Goal: Information Seeking & Learning: Learn about a topic

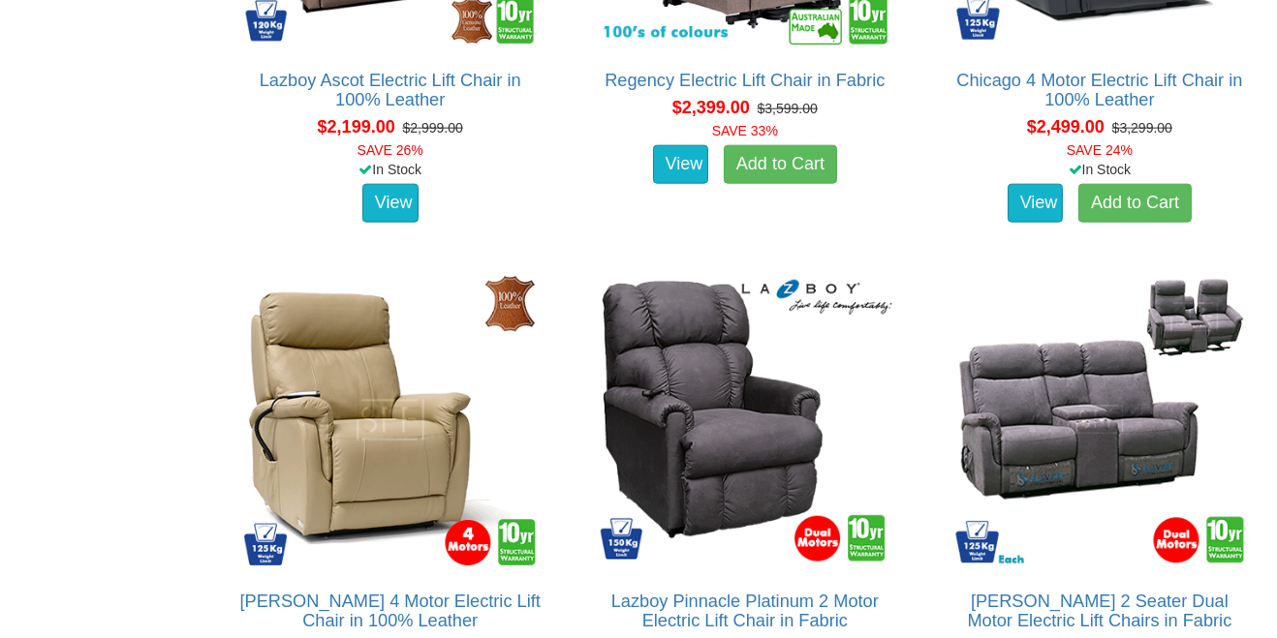
scroll to position [3633, 0]
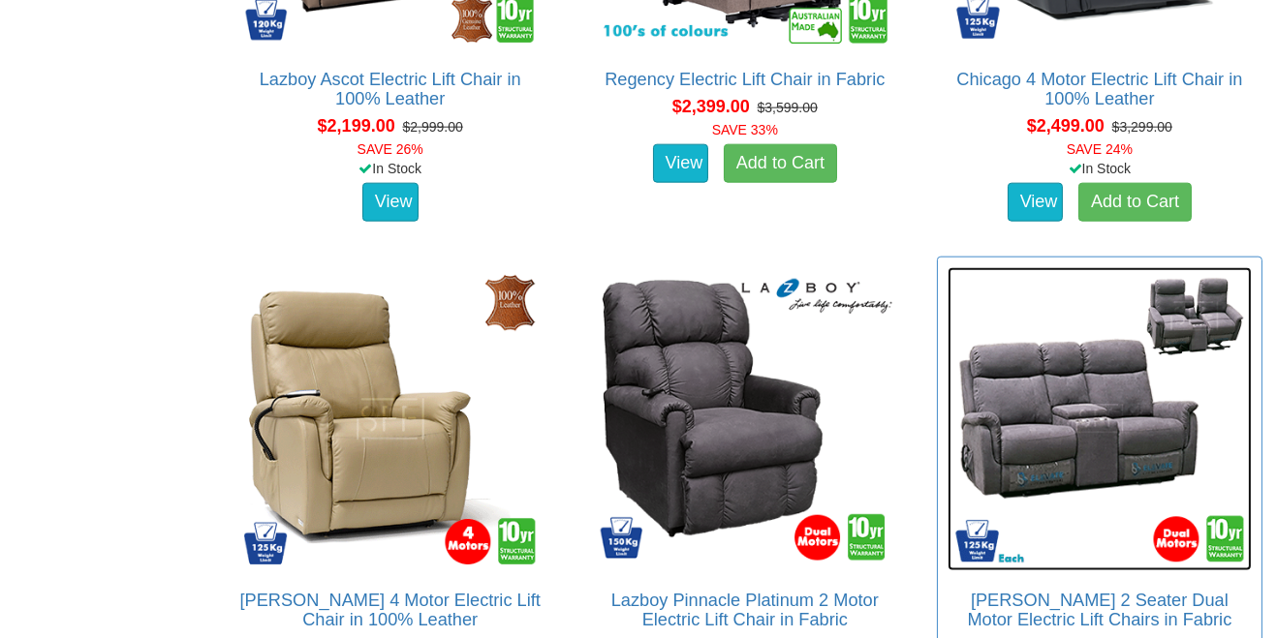
click at [1247, 552] on img at bounding box center [1099, 419] width 304 height 304
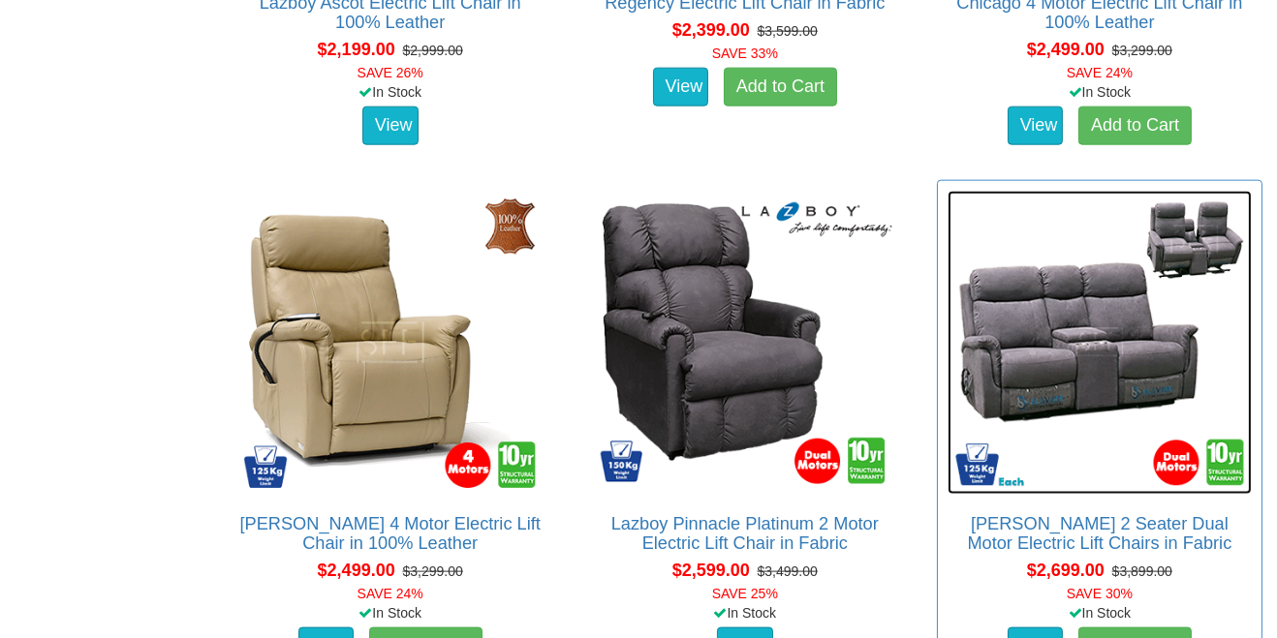
scroll to position [3724, 0]
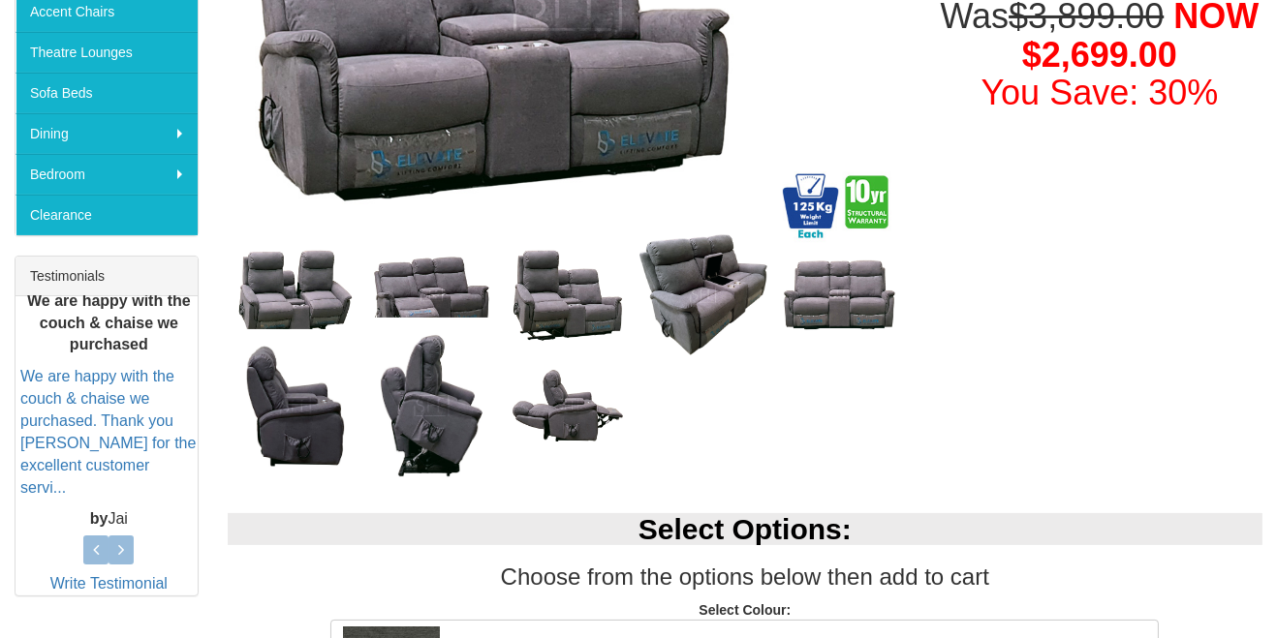
scroll to position [589, 0]
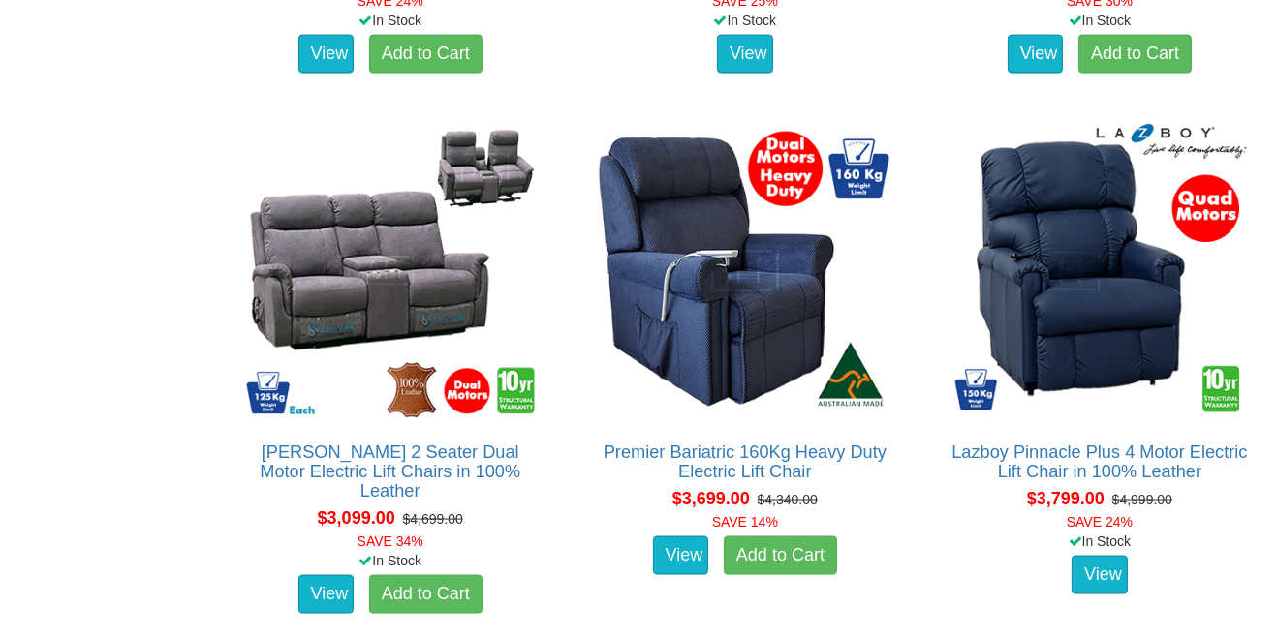
scroll to position [4339, 0]
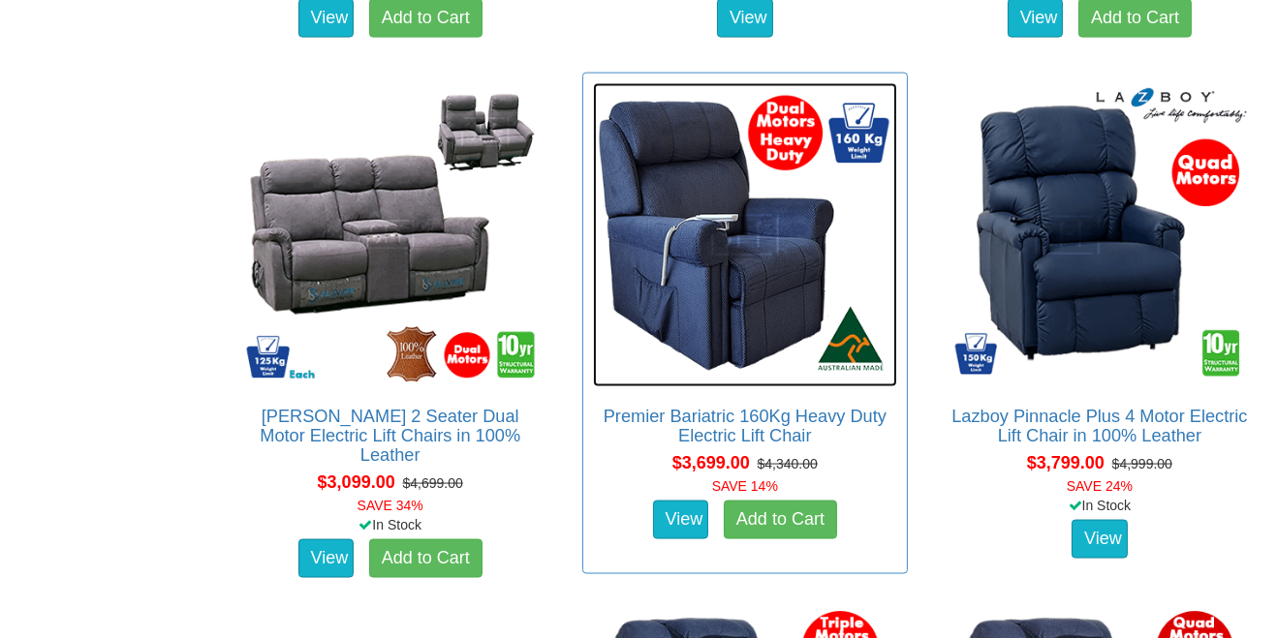
click at [741, 281] on img at bounding box center [745, 235] width 304 height 304
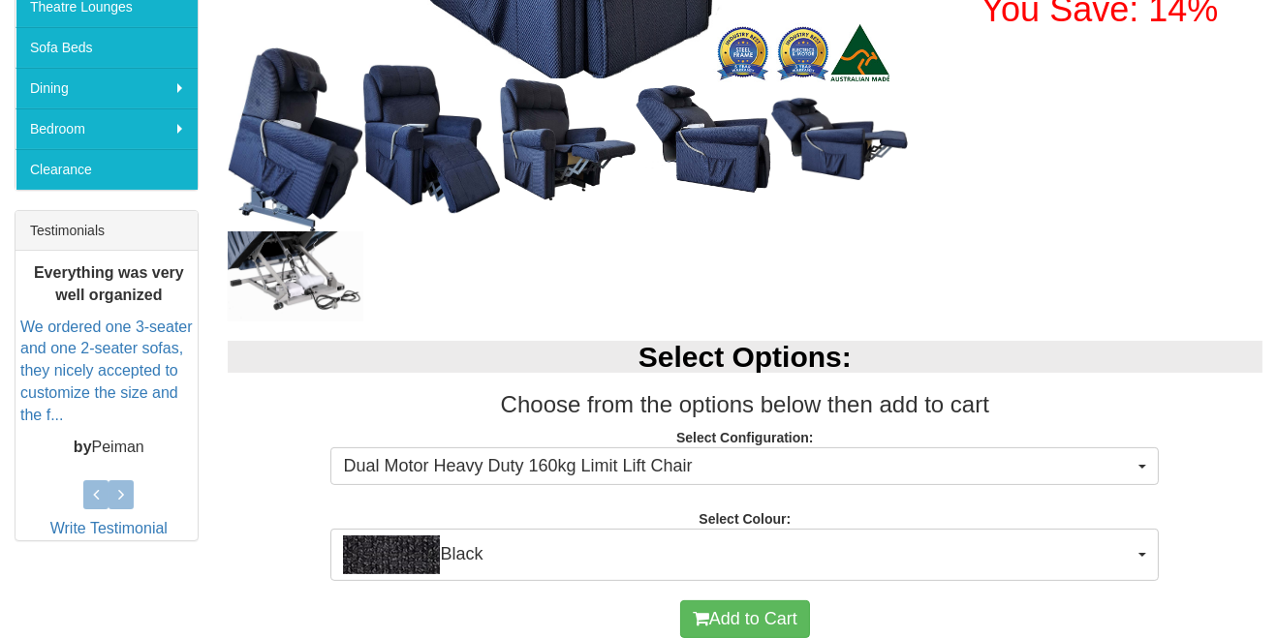
scroll to position [613, 0]
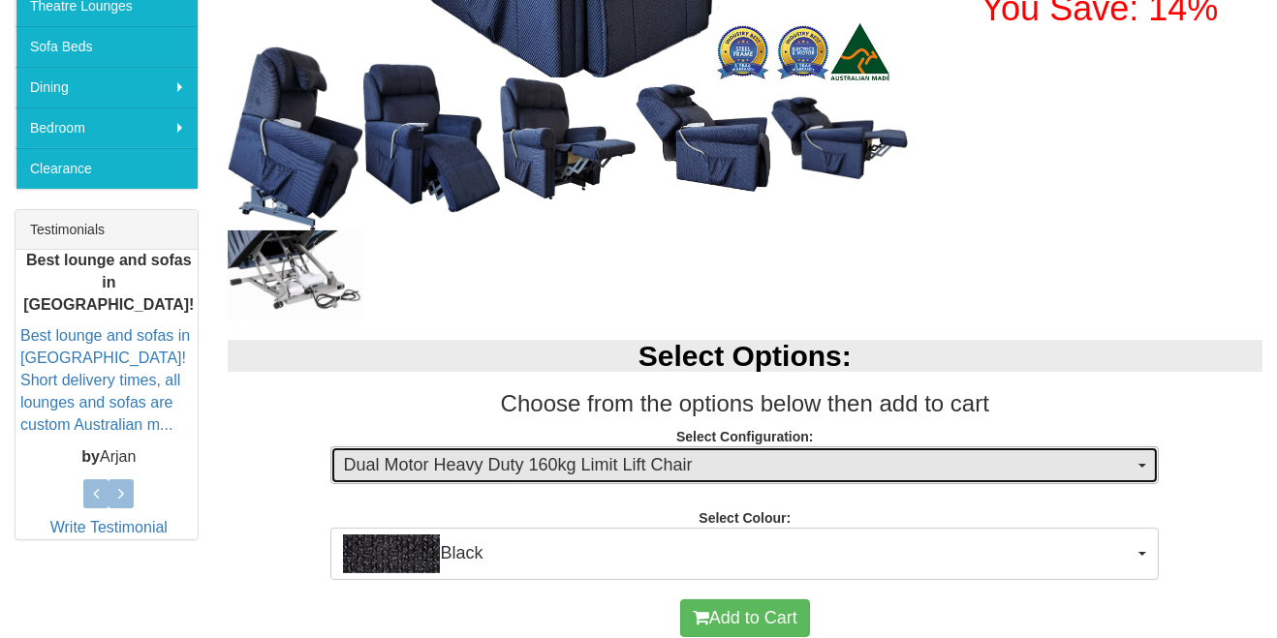
click at [1153, 458] on button "Dual Motor Heavy Duty 160kg Limit Lift Chair" at bounding box center [744, 466] width 828 height 39
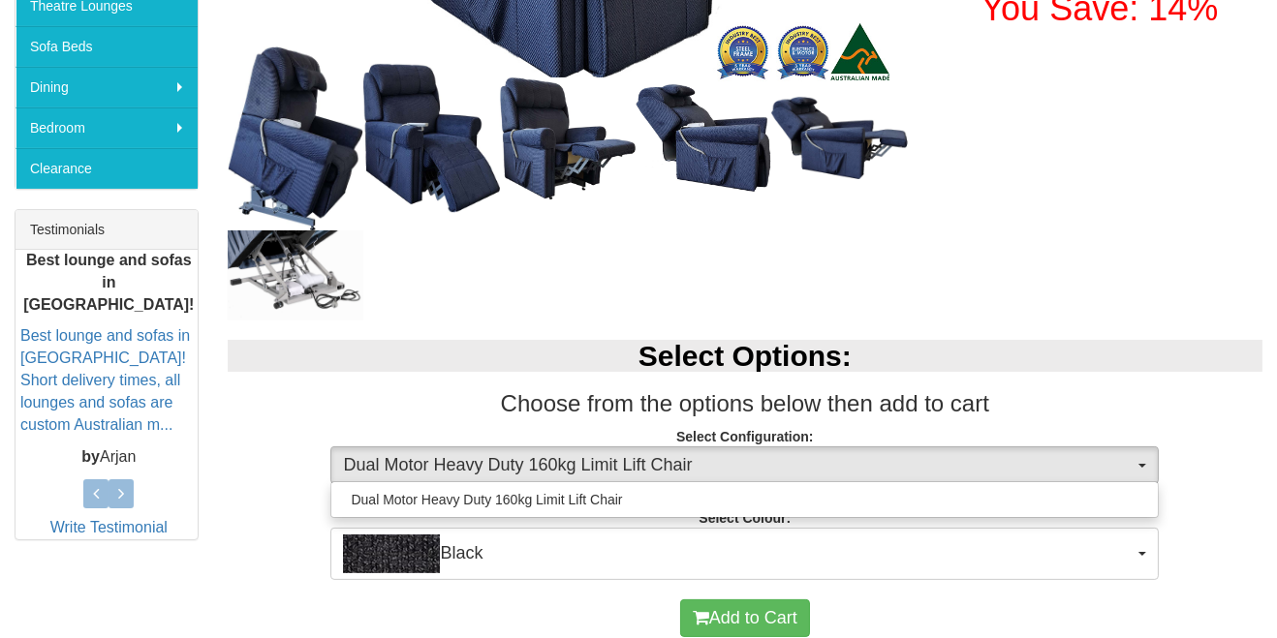
click at [1142, 466] on div at bounding box center [638, 319] width 1277 height 638
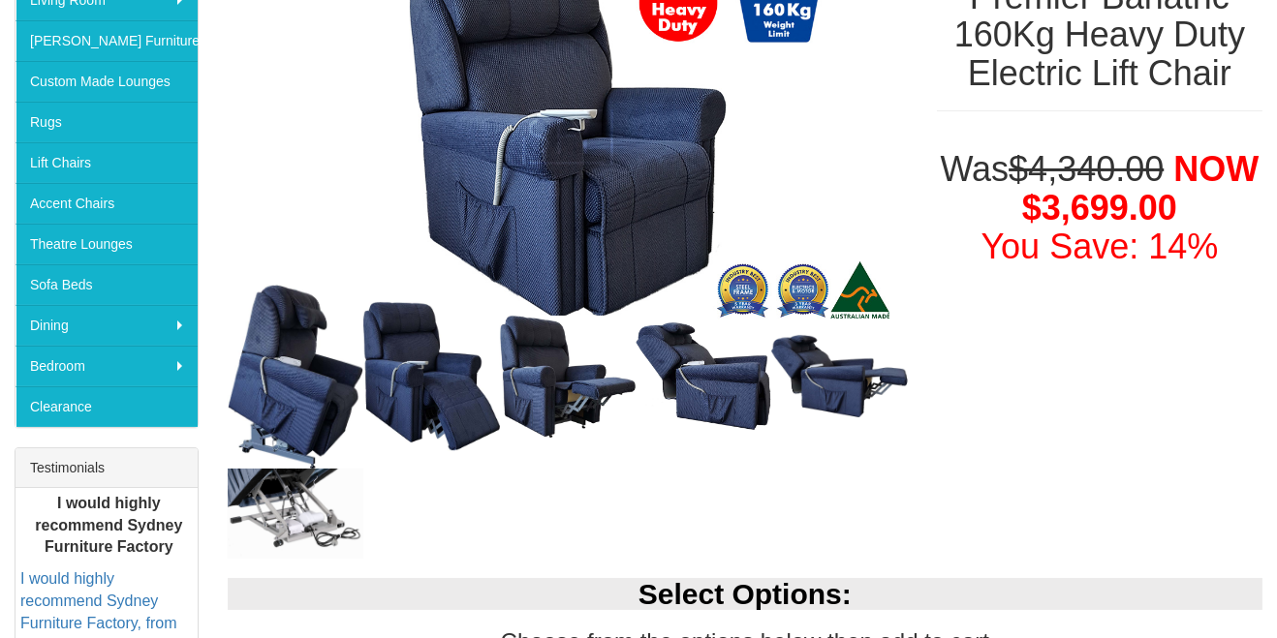
scroll to position [604, 0]
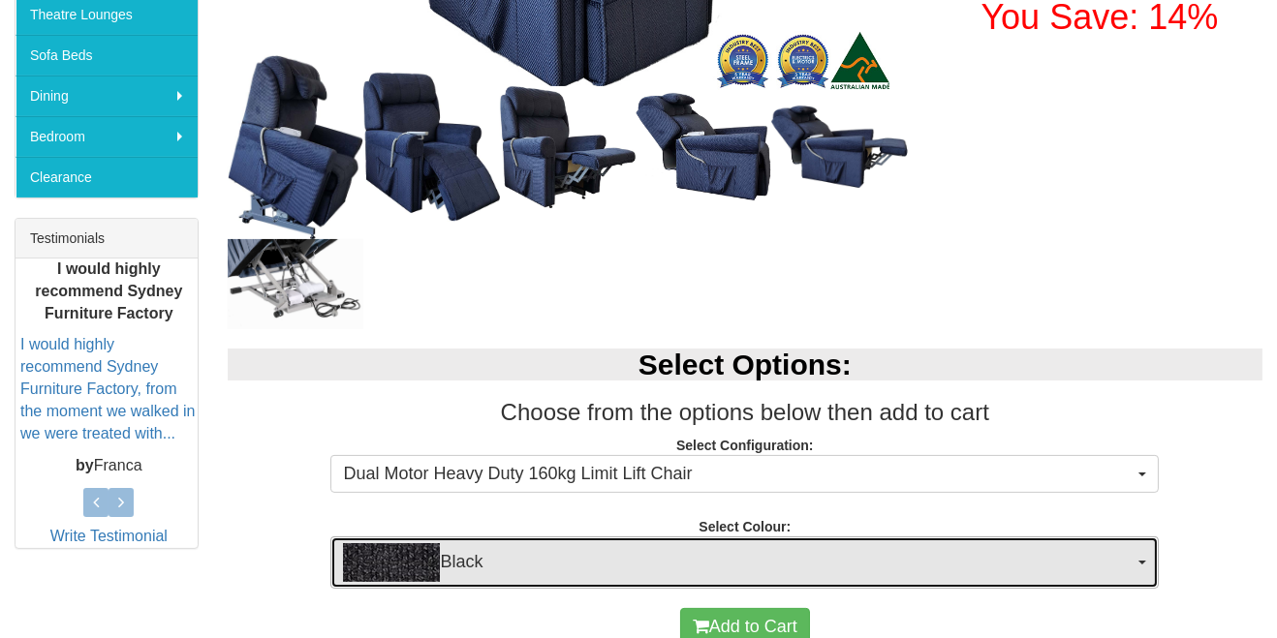
click at [1147, 576] on button "Black" at bounding box center [744, 563] width 828 height 52
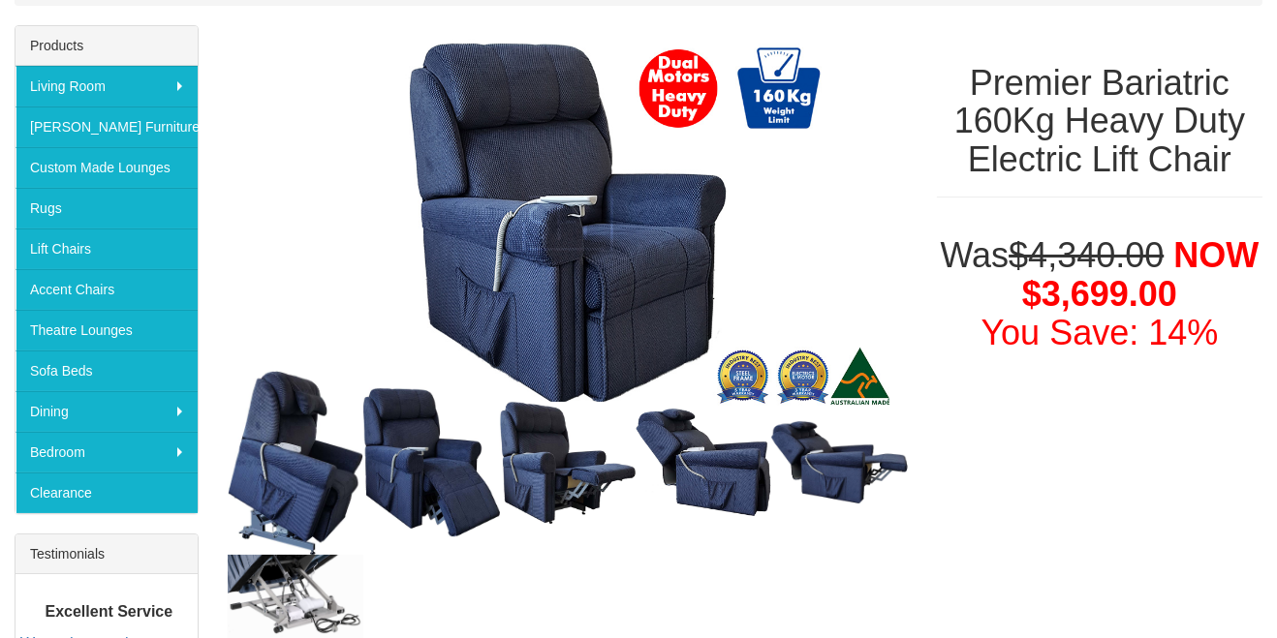
scroll to position [251, 0]
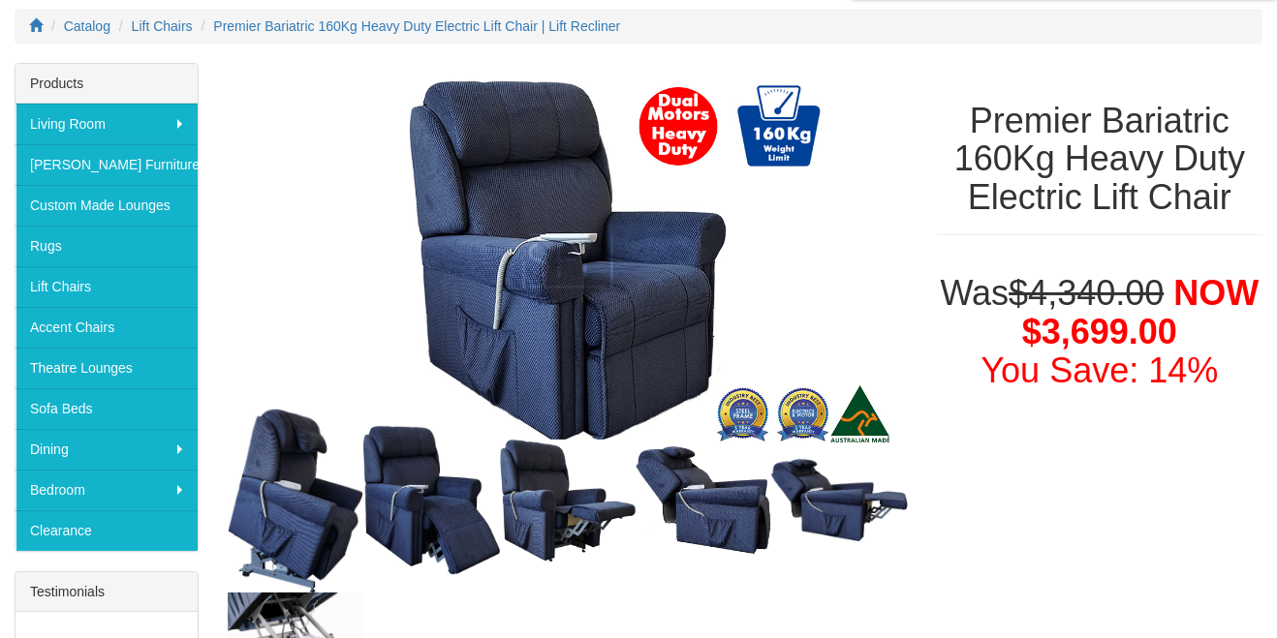
click at [638, 263] on div at bounding box center [638, 319] width 1277 height 638
click at [298, 508] on img at bounding box center [296, 501] width 136 height 184
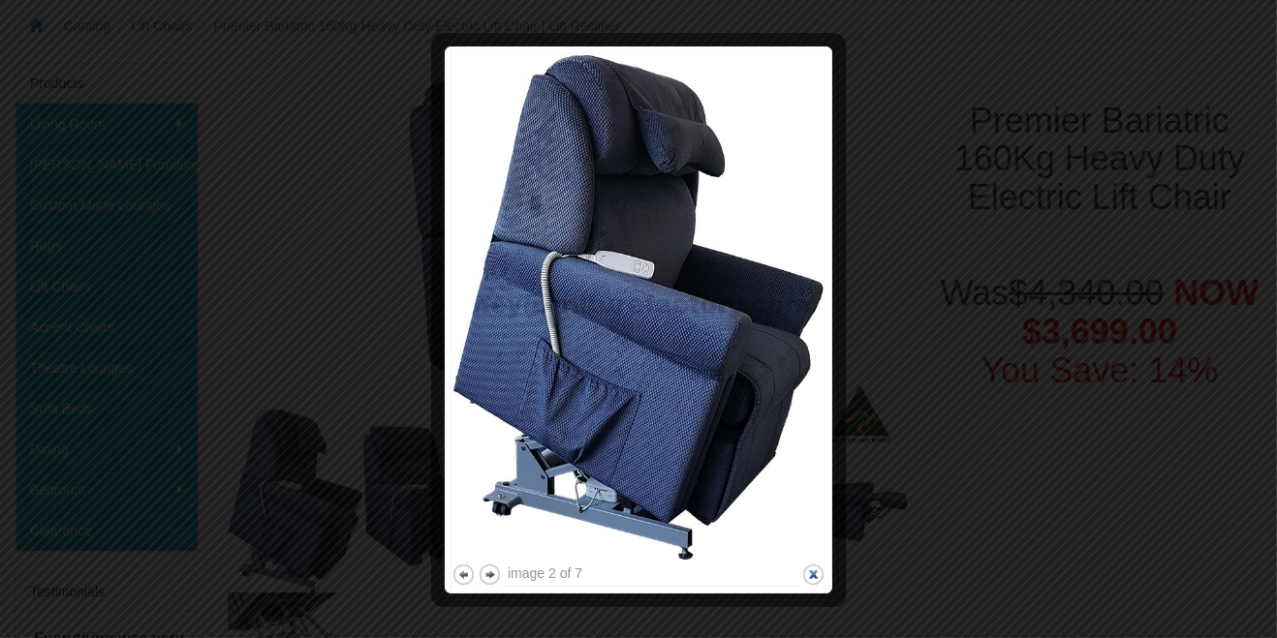
click at [819, 572] on button "close" at bounding box center [813, 575] width 24 height 24
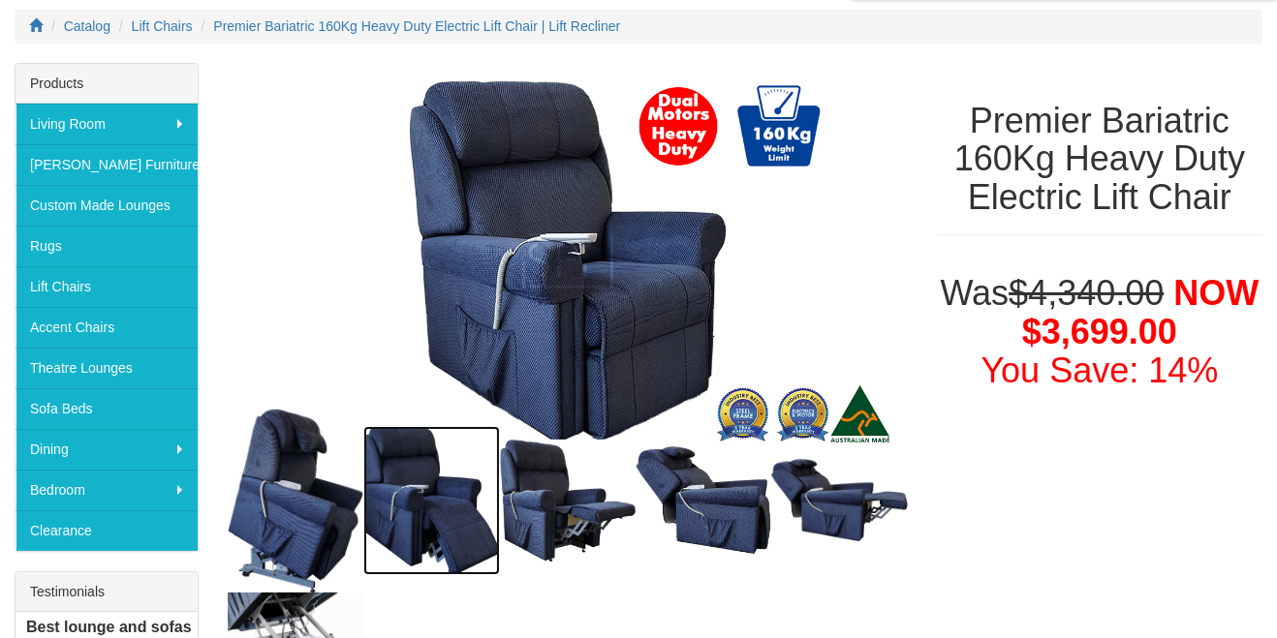
click at [424, 512] on img at bounding box center [431, 500] width 136 height 149
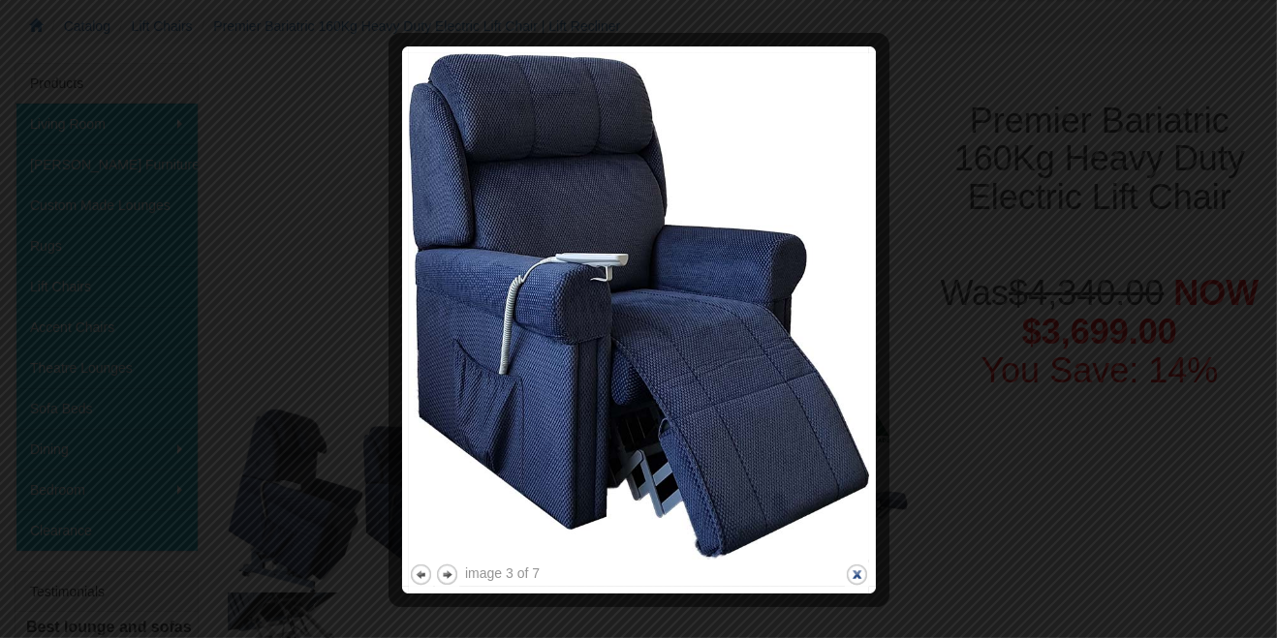
click at [862, 582] on button "close" at bounding box center [857, 575] width 24 height 24
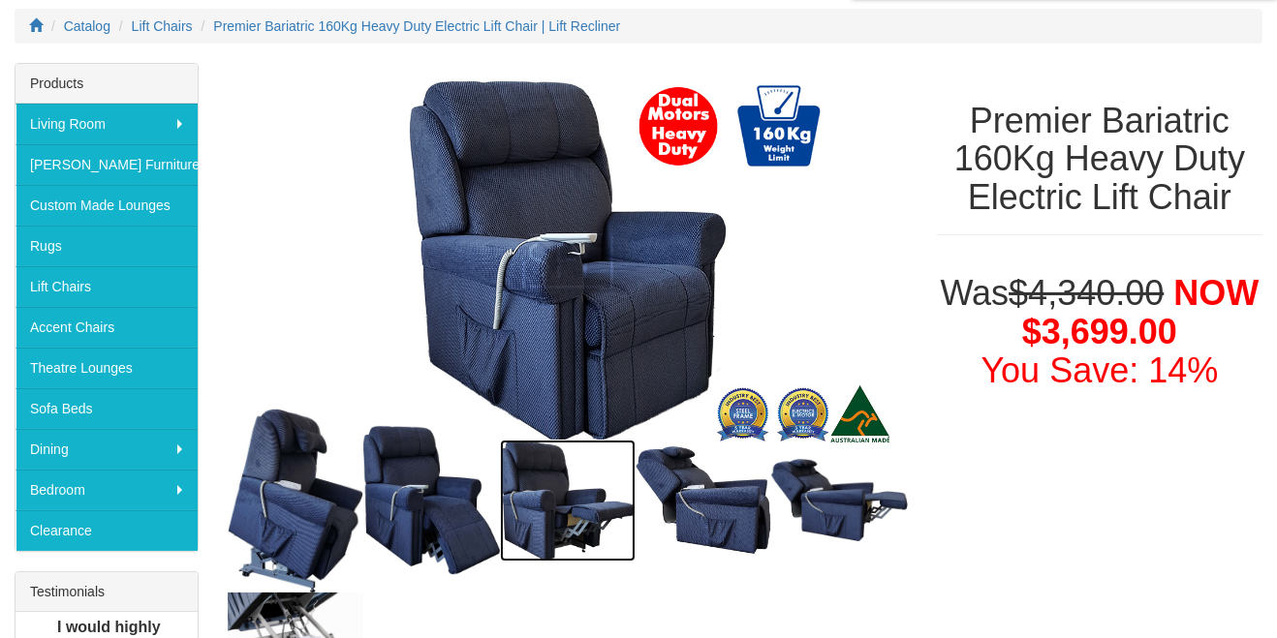
click at [559, 510] on img at bounding box center [568, 500] width 136 height 121
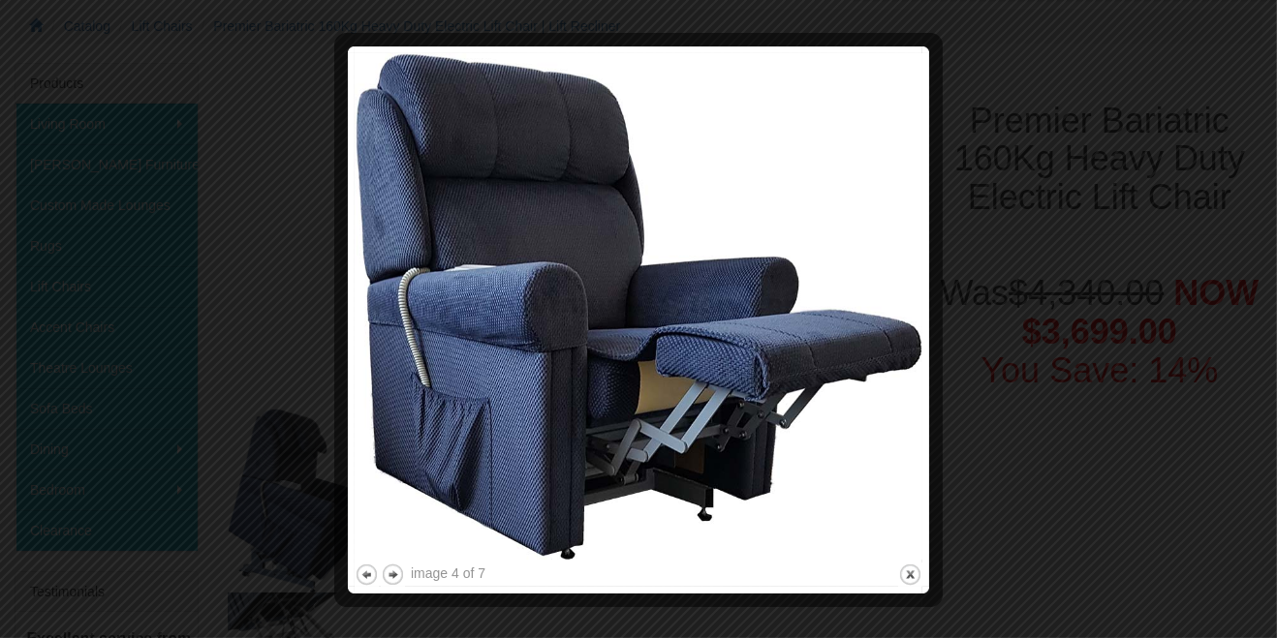
click at [1267, 545] on div at bounding box center [638, 319] width 1277 height 638
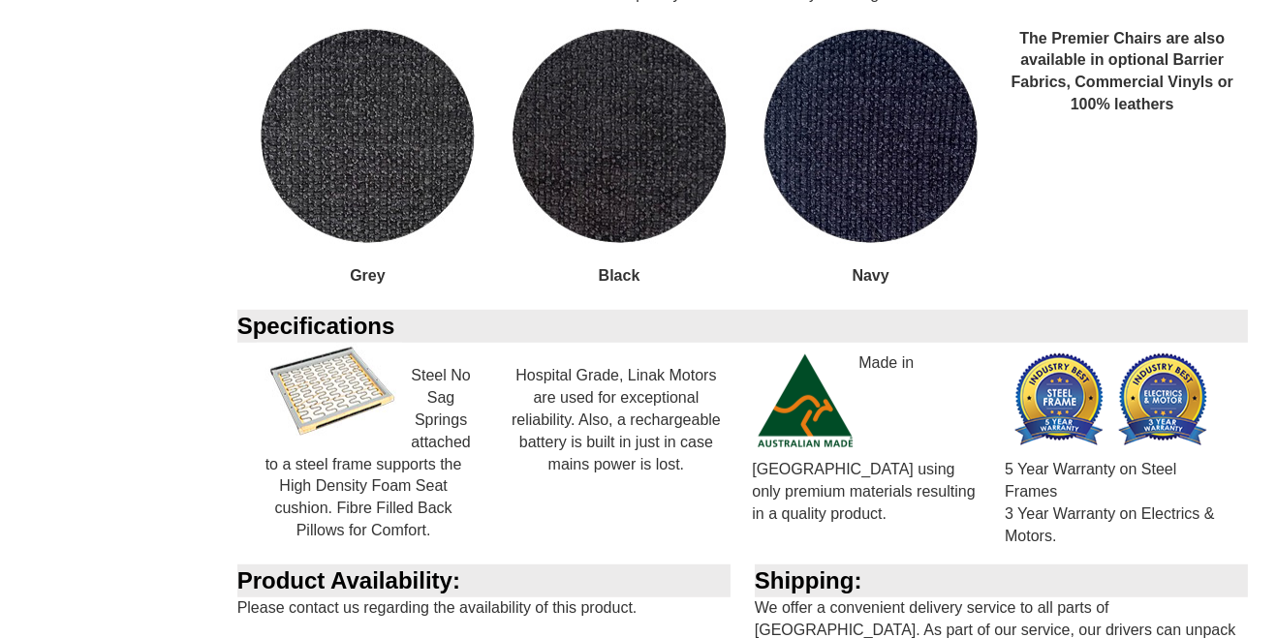
scroll to position [1881, 0]
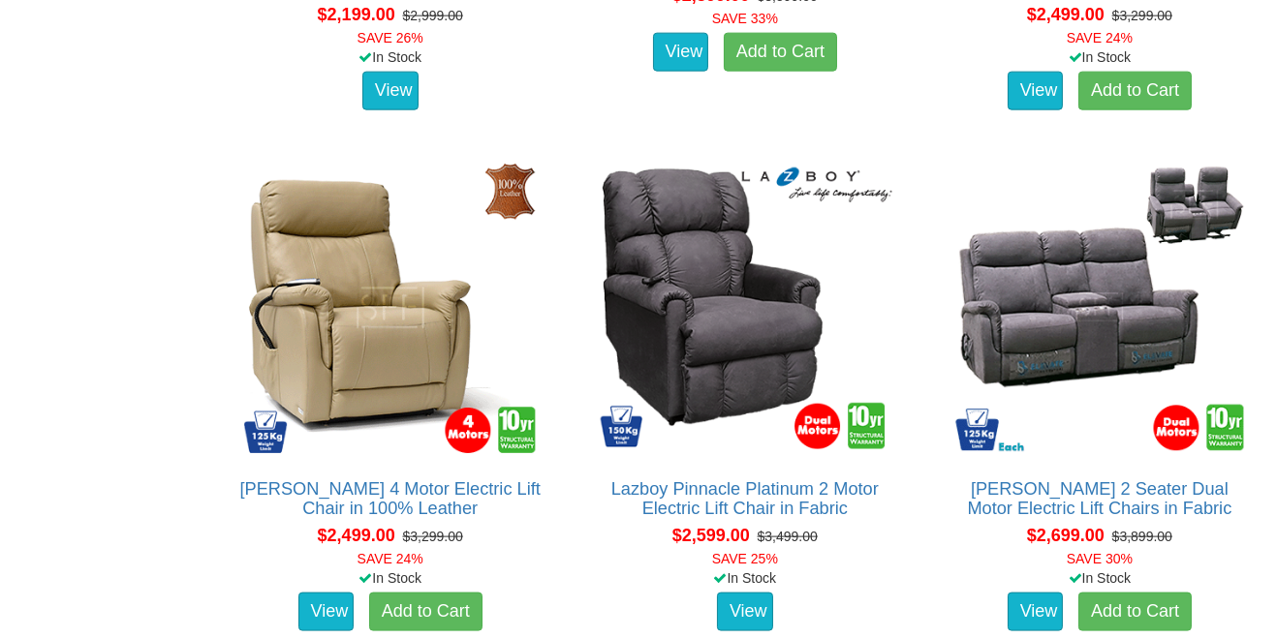
scroll to position [3748, 0]
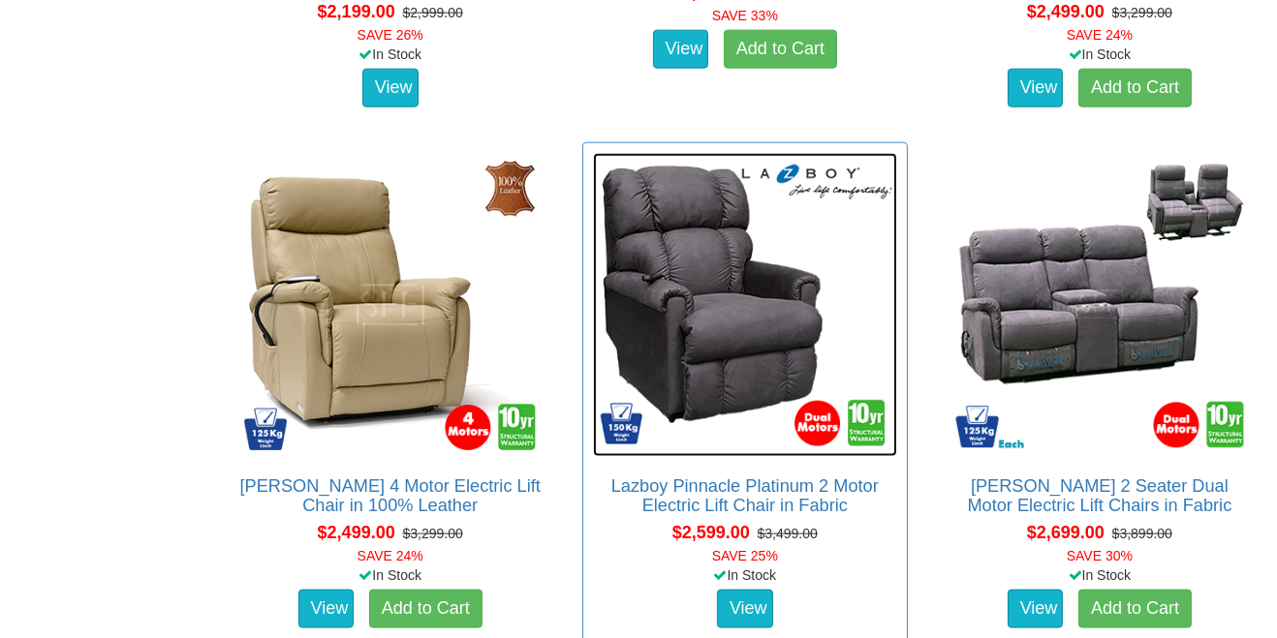
click at [713, 360] on img at bounding box center [745, 305] width 304 height 304
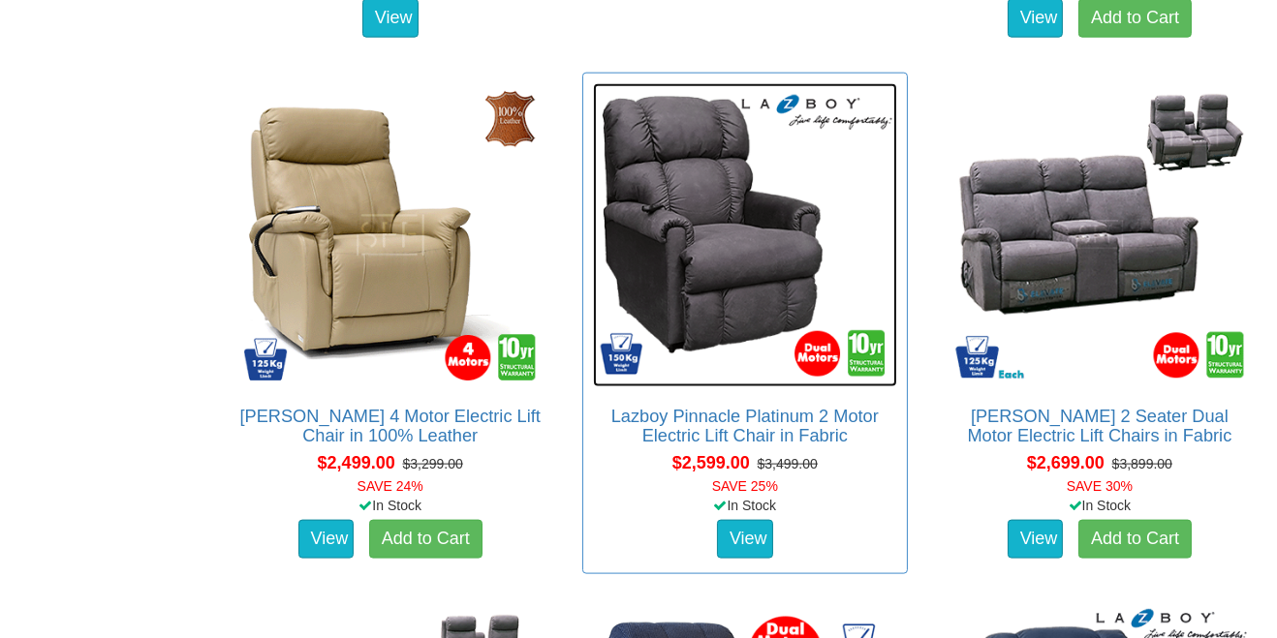
scroll to position [3839, 0]
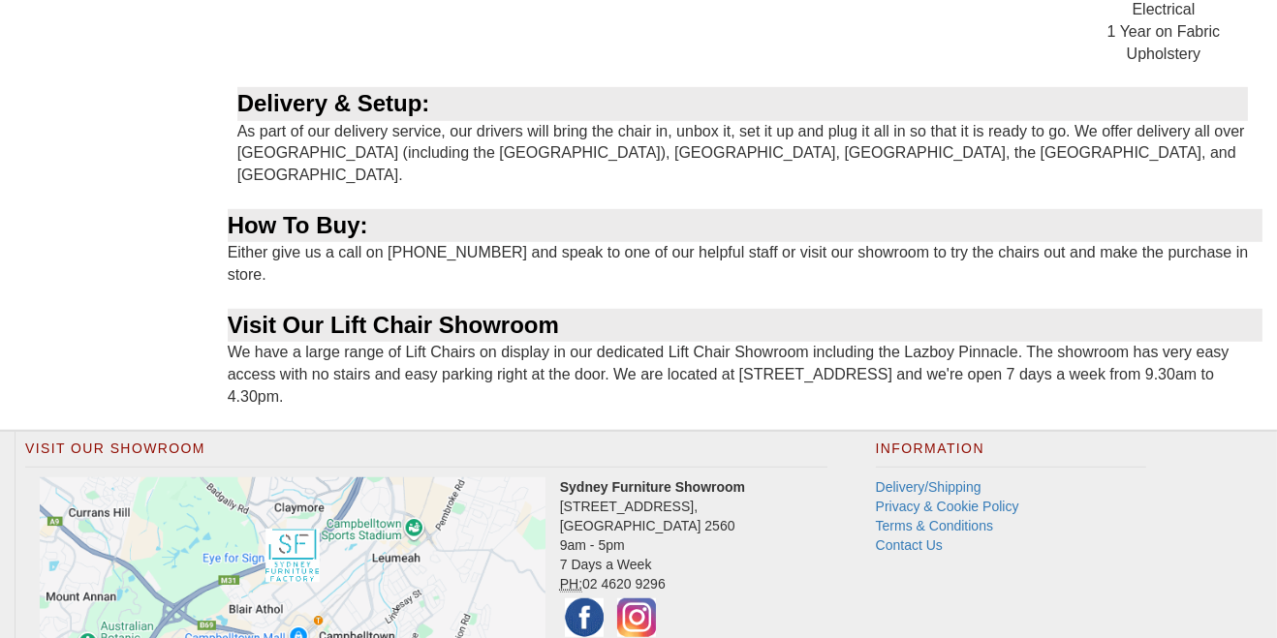
scroll to position [1951, 0]
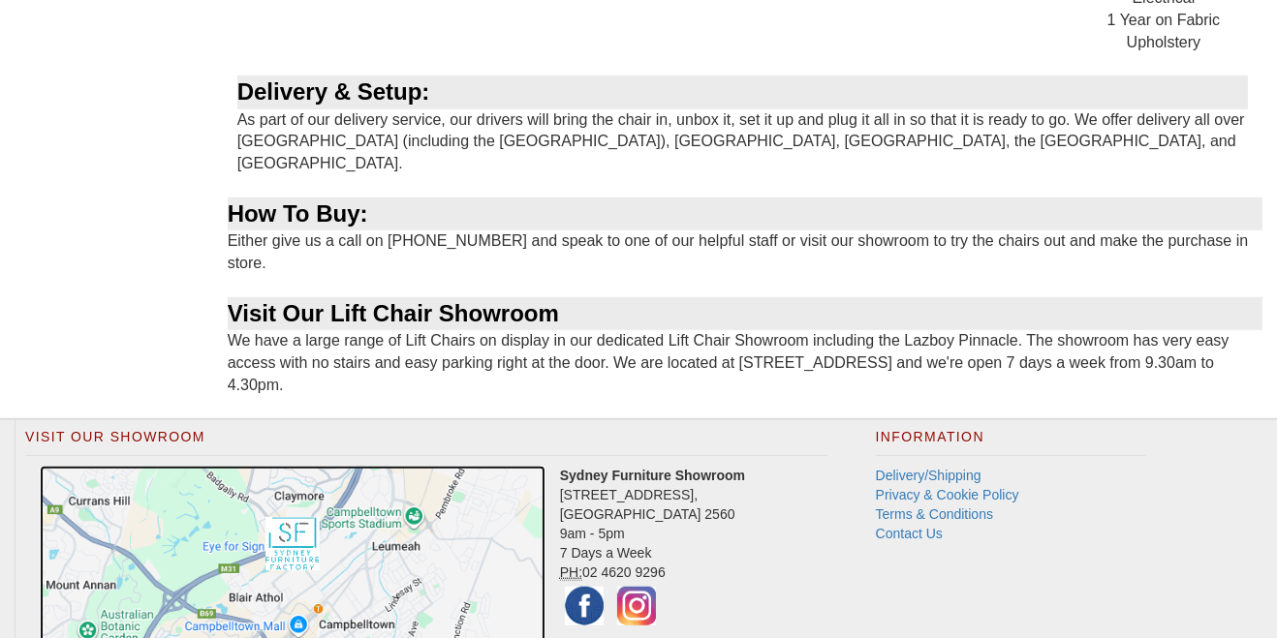
click at [342, 542] on img at bounding box center [293, 571] width 506 height 210
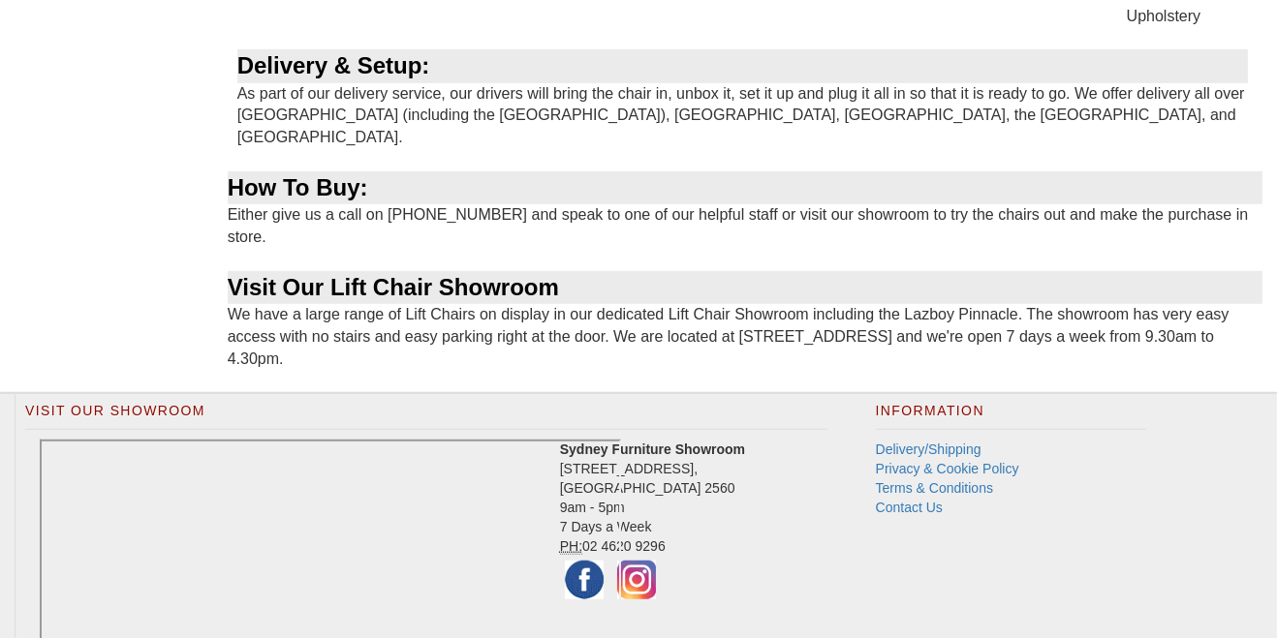
scroll to position [1988, 0]
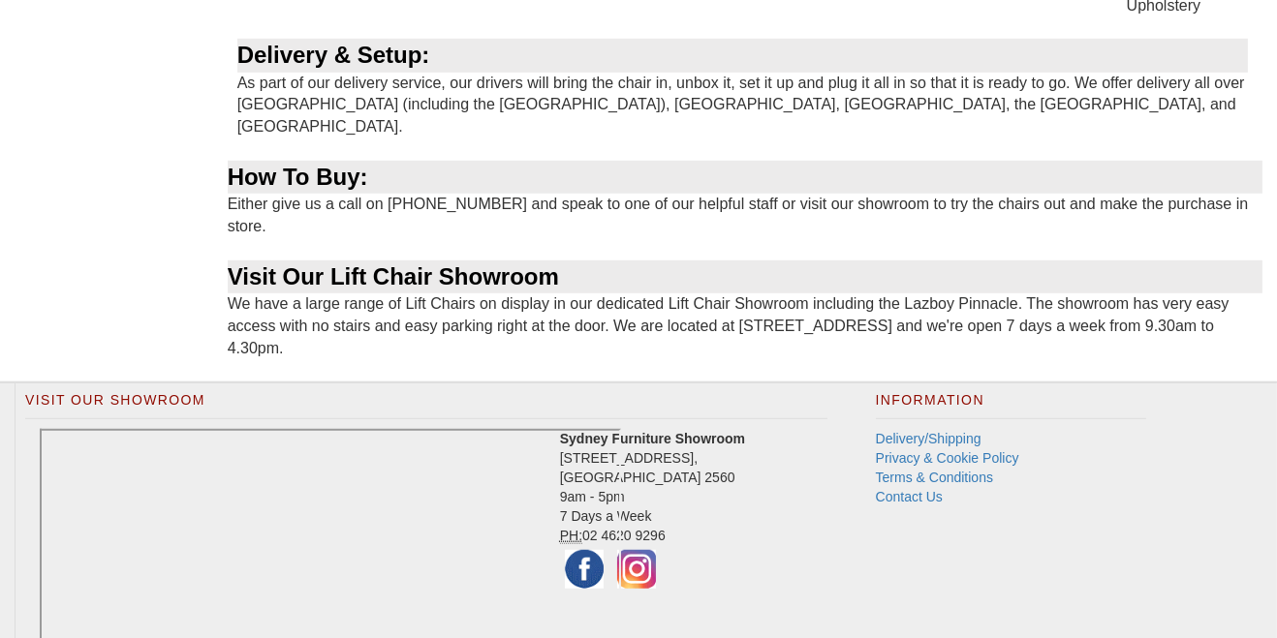
click at [846, 578] on div "Visit Our Showroom Sydney Furniture Showroom 4 Nursery Road, Campbelltown NSW 2…" at bounding box center [425, 553] width 851 height 339
click at [668, 436] on address "Sydney Furniture Showroom 4 Nursery Road, Campbelltown NSW 2560 9am - 5pm 7 Day…" at bounding box center [426, 511] width 802 height 165
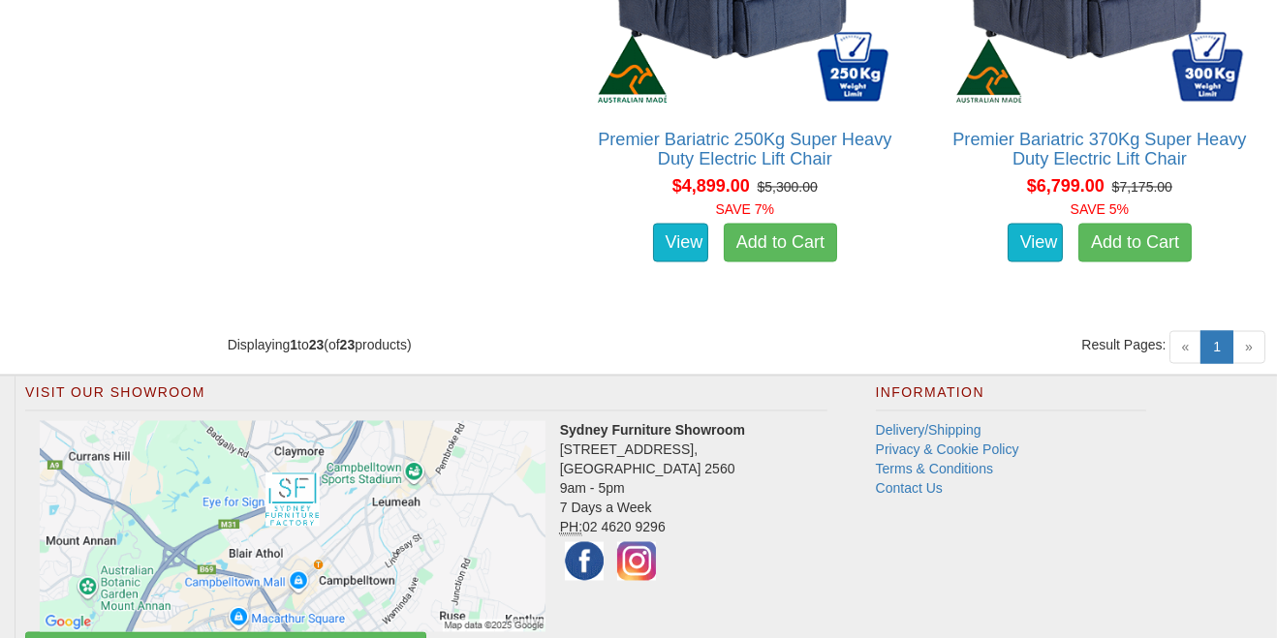
scroll to position [5205, 0]
